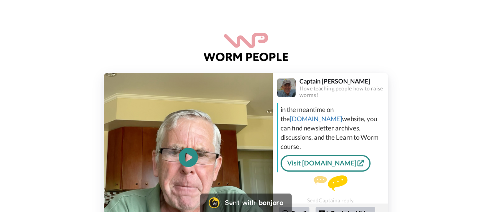
scroll to position [68, 0]
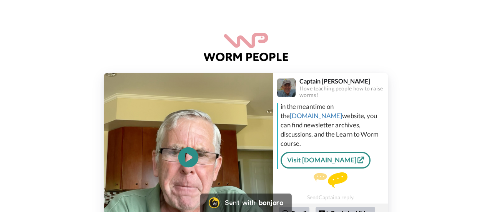
click at [184, 160] on icon at bounding box center [188, 157] width 20 height 20
click at [246, 205] on div "Sent with" at bounding box center [240, 202] width 31 height 7
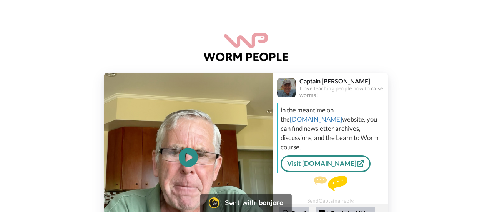
scroll to position [68, 0]
